Goal: Check status: Check status

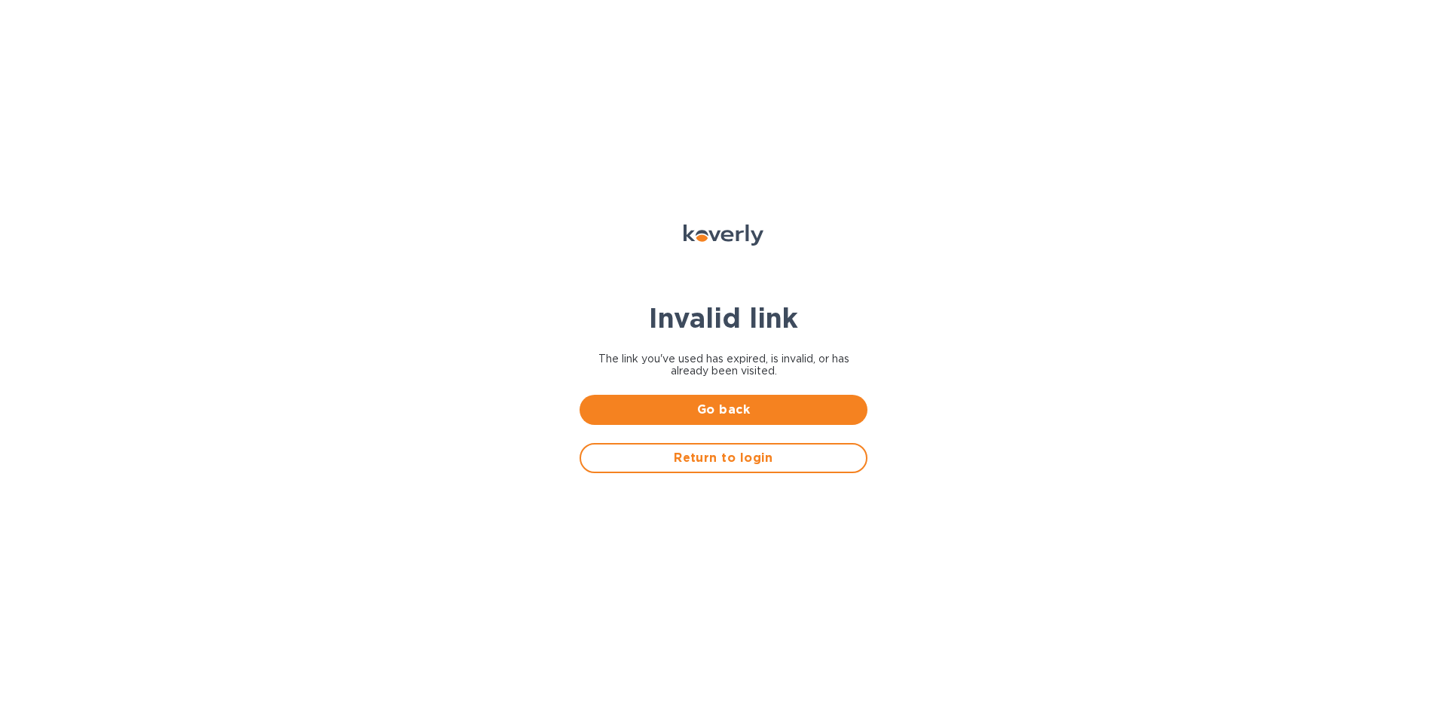
click at [734, 457] on span "Return to login" at bounding box center [723, 458] width 261 height 18
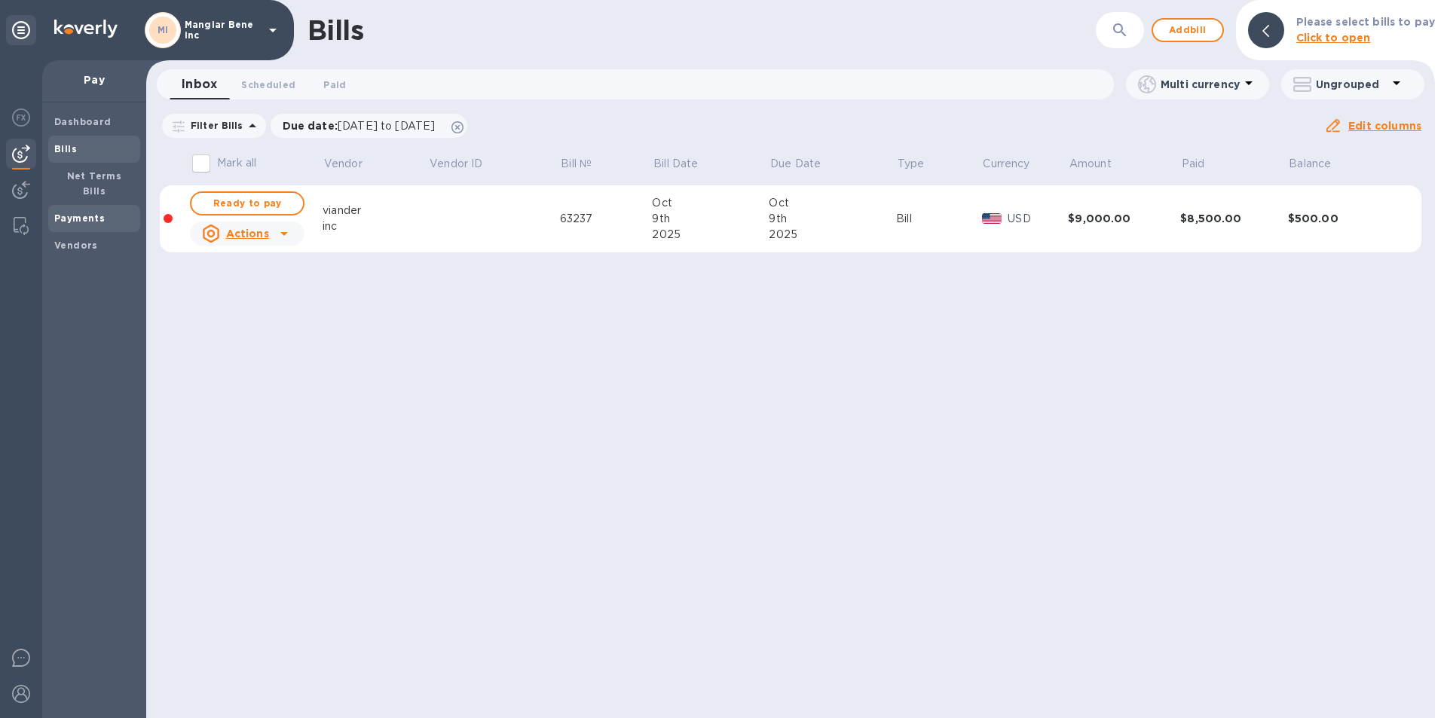
click at [87, 213] on b "Payments" at bounding box center [79, 218] width 50 height 11
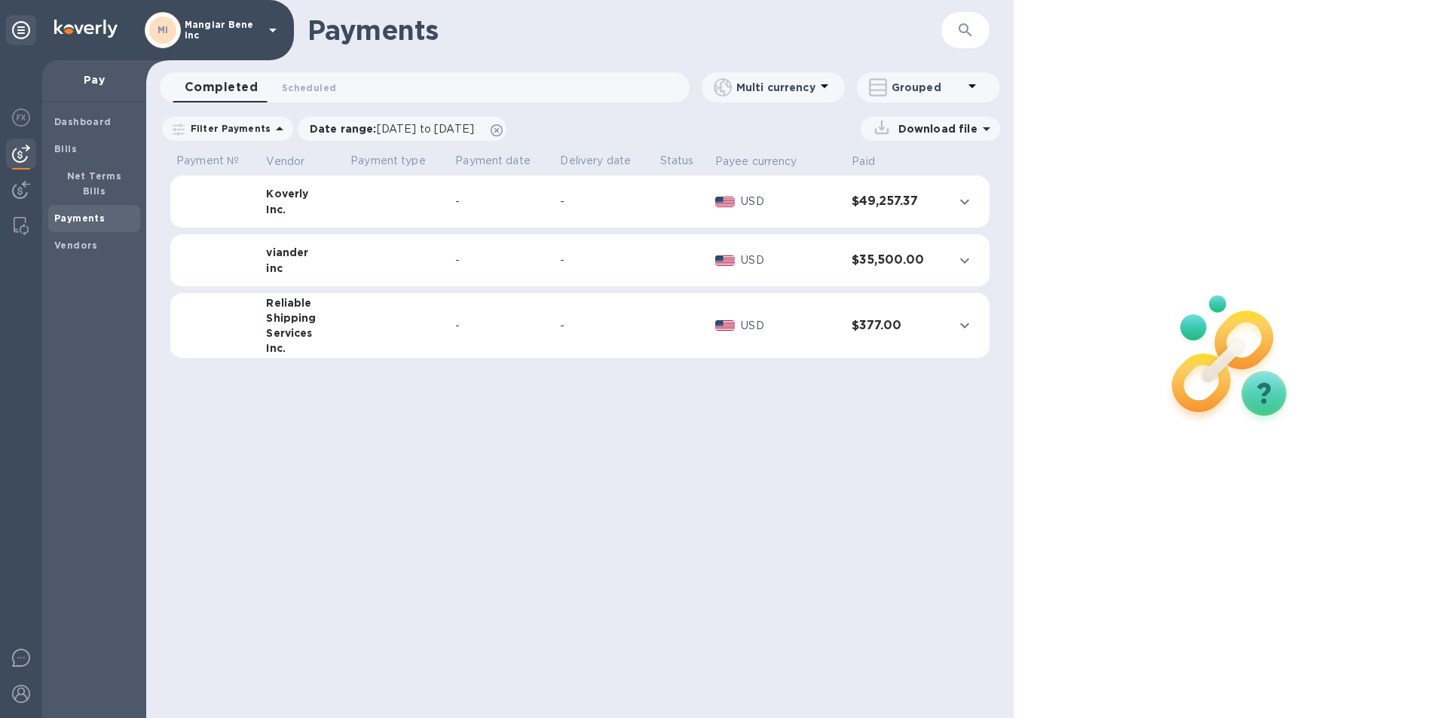
click at [93, 213] on b "Payments" at bounding box center [79, 218] width 50 height 11
click at [273, 30] on icon at bounding box center [273, 31] width 8 height 4
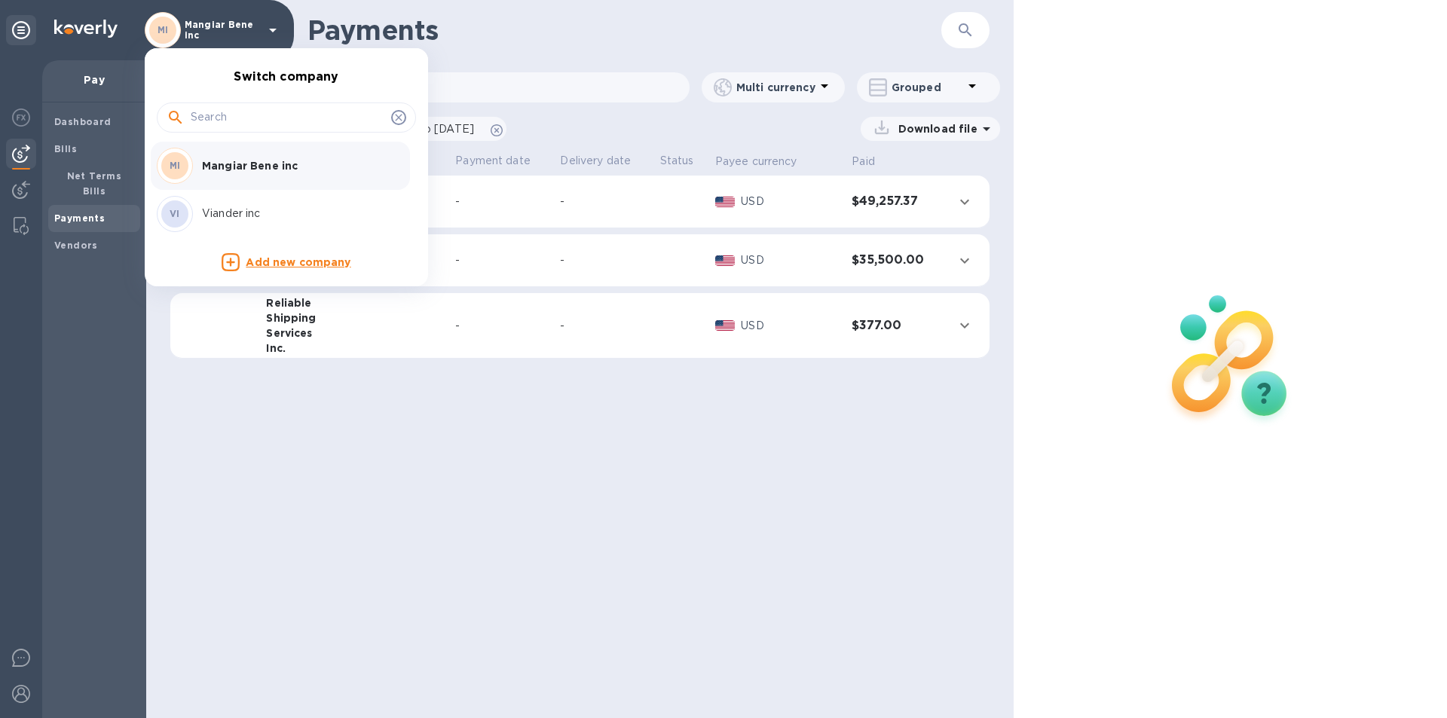
click at [243, 211] on p "Viander inc" at bounding box center [297, 214] width 190 height 16
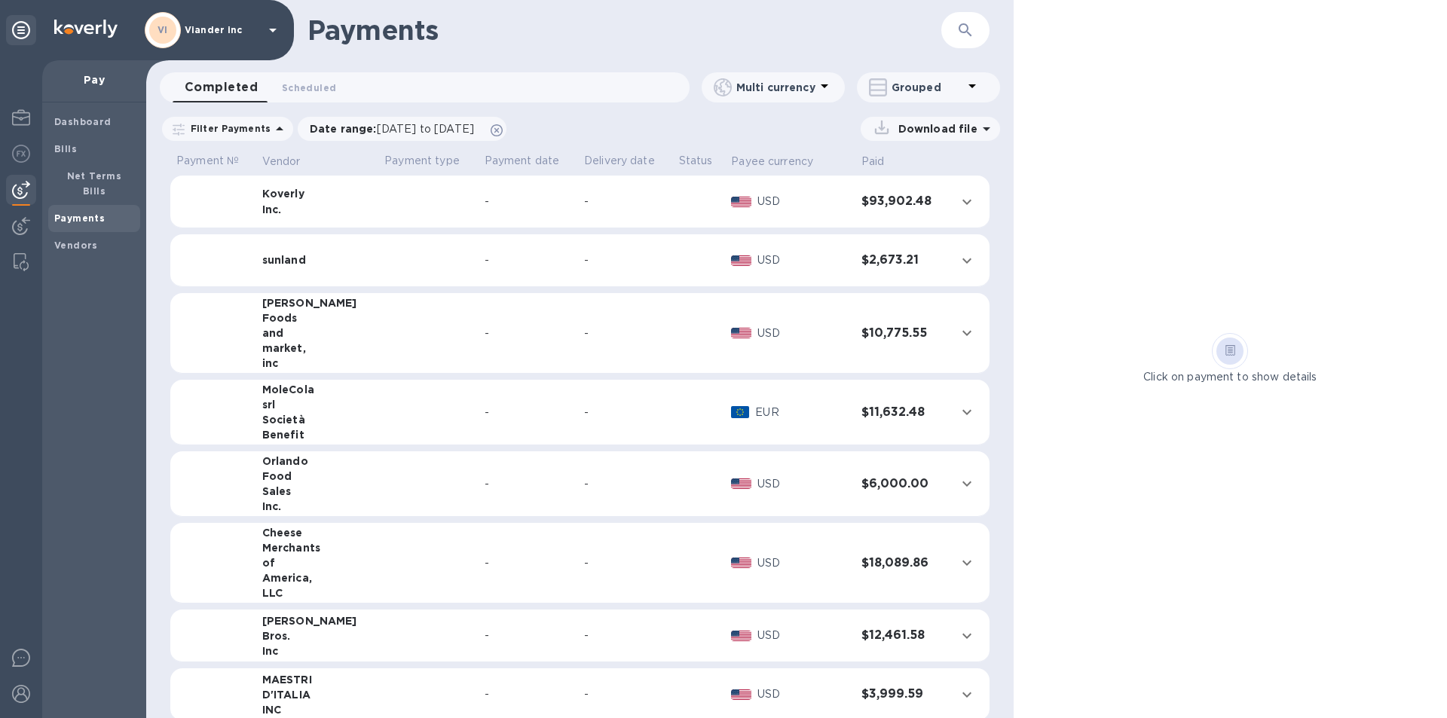
click at [88, 213] on b "Payments" at bounding box center [79, 218] width 50 height 11
click at [302, 88] on span "Scheduled 0" at bounding box center [309, 88] width 54 height 16
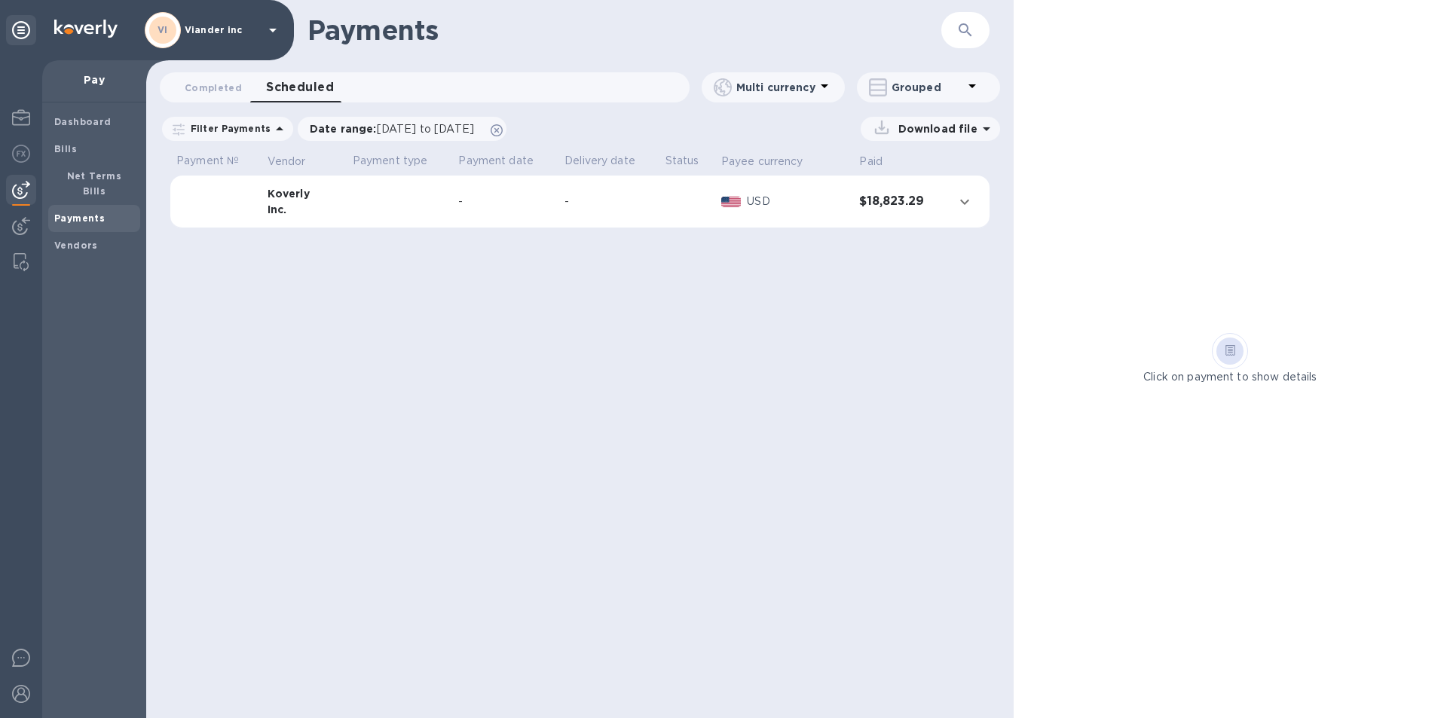
click at [427, 210] on td at bounding box center [400, 202] width 106 height 53
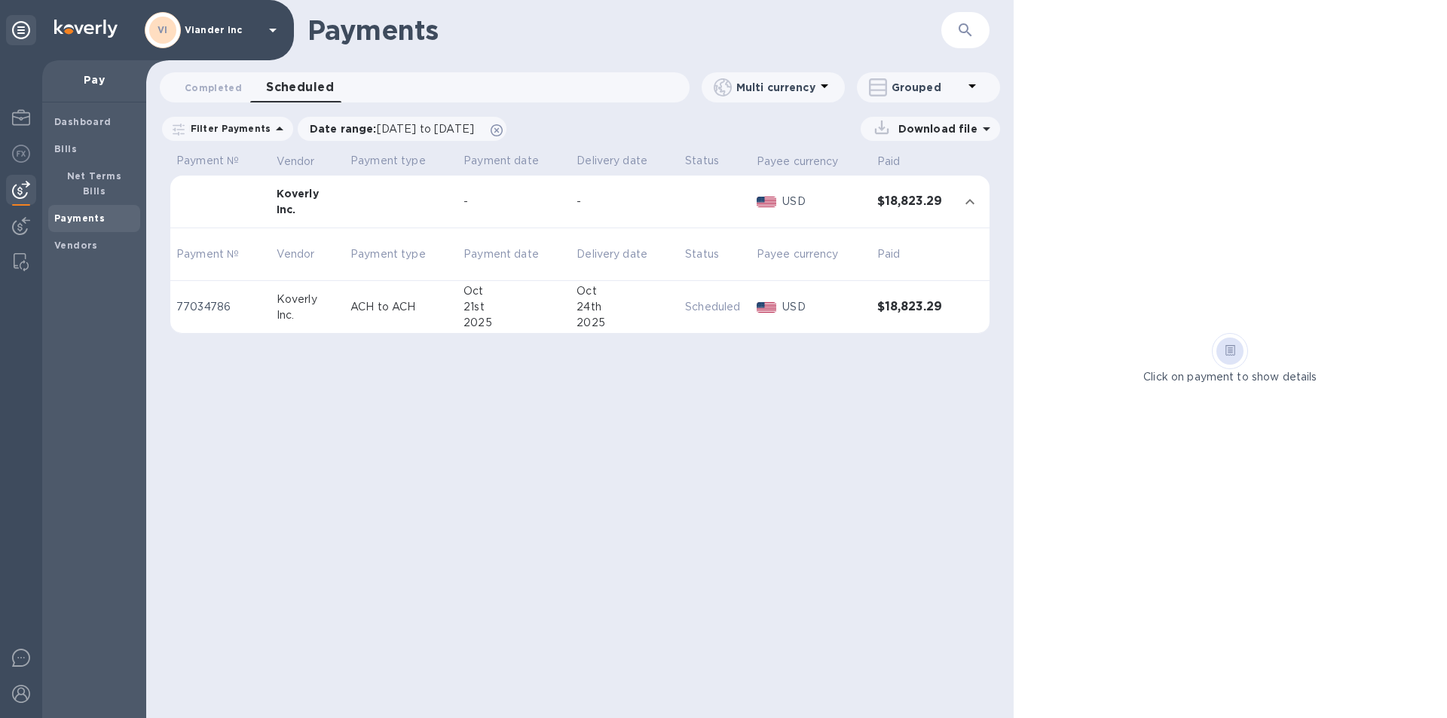
click at [470, 429] on div "Payments ​ Completed 0 Scheduled 0 Multi currency Grouped Filter Payments Date …" at bounding box center [580, 359] width 868 height 718
